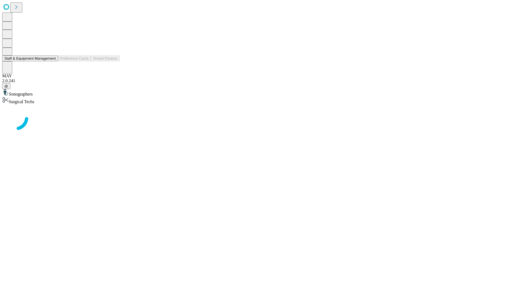
click at [52, 61] on button "Staff & Equipment Management" at bounding box center [30, 59] width 56 height 6
